Goal: Book appointment/travel/reservation

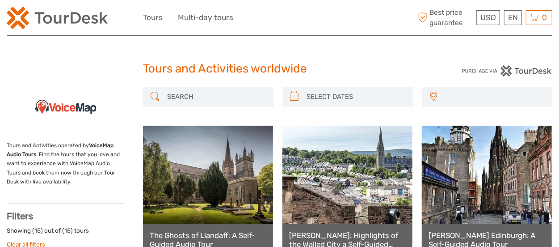
select select
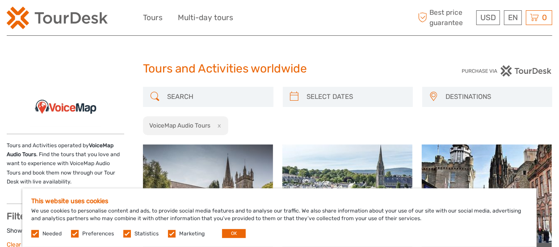
click at [195, 97] on input "search" at bounding box center [216, 97] width 105 height 16
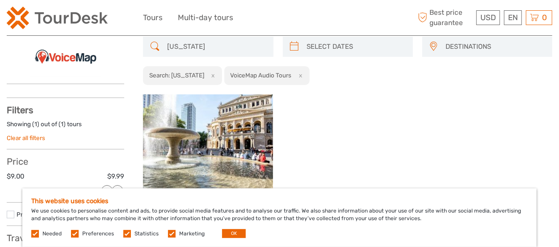
scroll to position [51, 0]
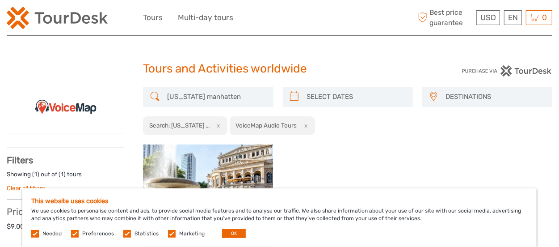
click at [197, 97] on input "[US_STATE] manhatten" at bounding box center [216, 97] width 105 height 16
type input "manhatten"
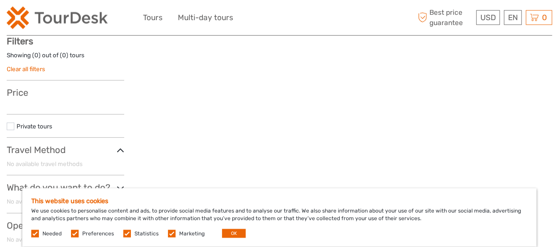
scroll to position [4, 0]
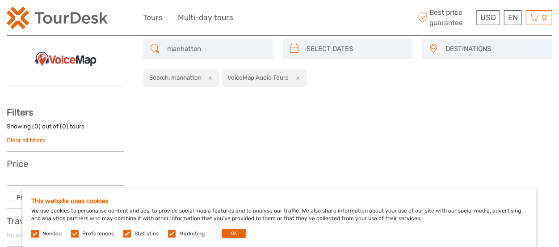
scroll to position [51, 0]
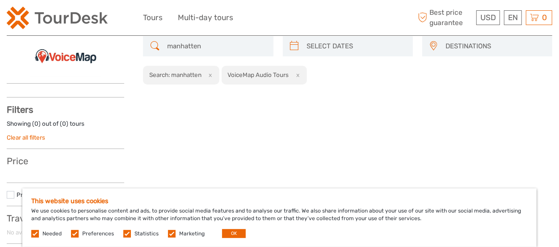
scroll to position [48, 0]
